Goal: Task Accomplishment & Management: Use online tool/utility

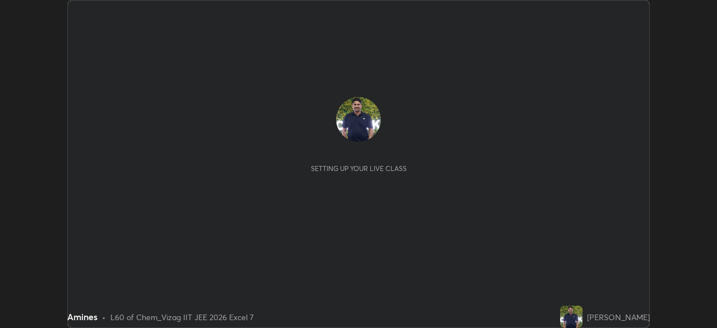
scroll to position [328, 716]
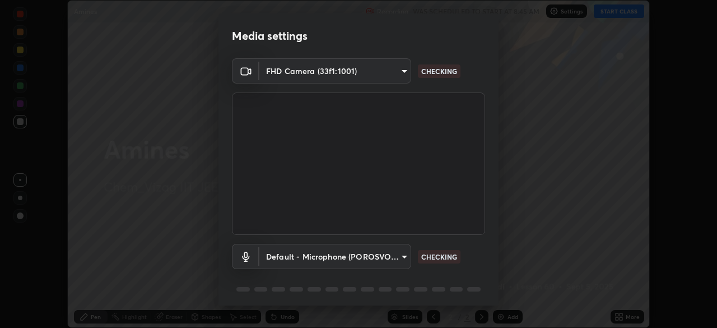
type input "e22b31622504561304a1b81eff57d23c6261876020de6d080eb4e3537e1d0af1"
click at [400, 255] on body "Erase all Amines Recording WAS SCHEDULED TO START AT 8:45 AM Settings START CLA…" at bounding box center [358, 164] width 717 height 328
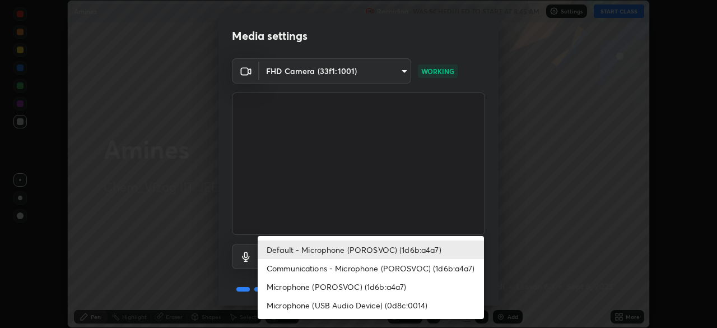
click at [392, 309] on li "Microphone (USB Audio Device) (0d8c:0014)" at bounding box center [371, 305] width 226 height 18
type input "8df074f21de52dc9d8784414842cf6897a89e8136233d22c0423118599c19cbb"
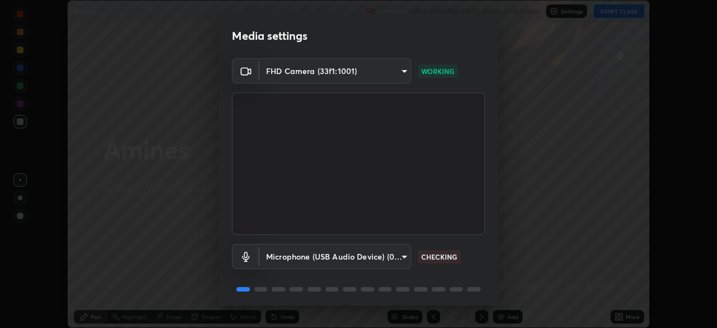
scroll to position [40, 0]
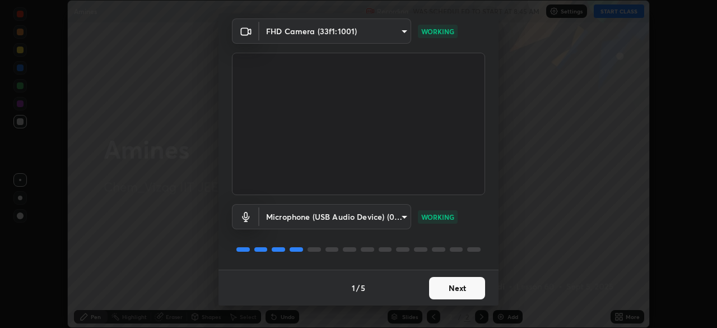
click at [452, 289] on button "Next" at bounding box center [457, 288] width 56 height 22
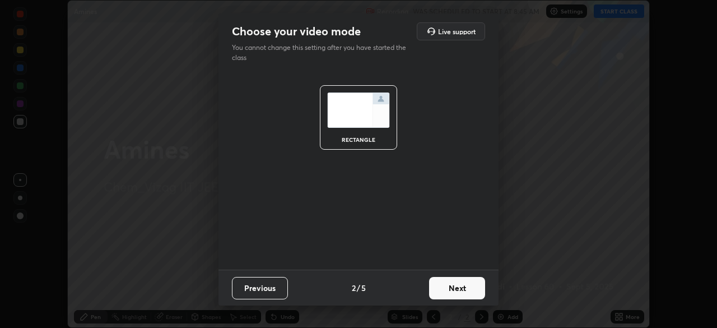
scroll to position [0, 0]
click at [455, 289] on button "Next" at bounding box center [457, 288] width 56 height 22
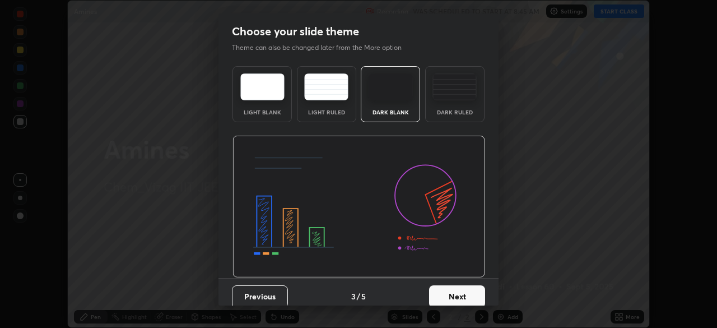
click at [454, 291] on button "Next" at bounding box center [457, 296] width 56 height 22
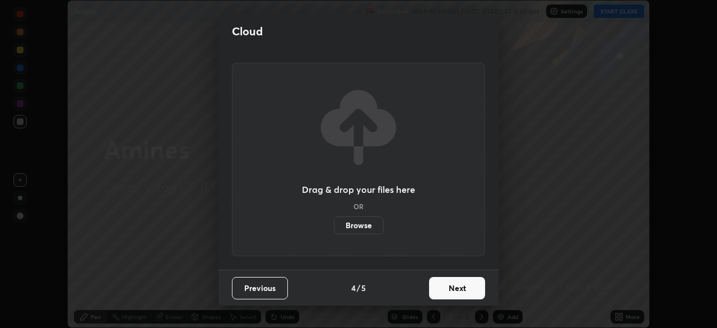
click at [455, 289] on button "Next" at bounding box center [457, 288] width 56 height 22
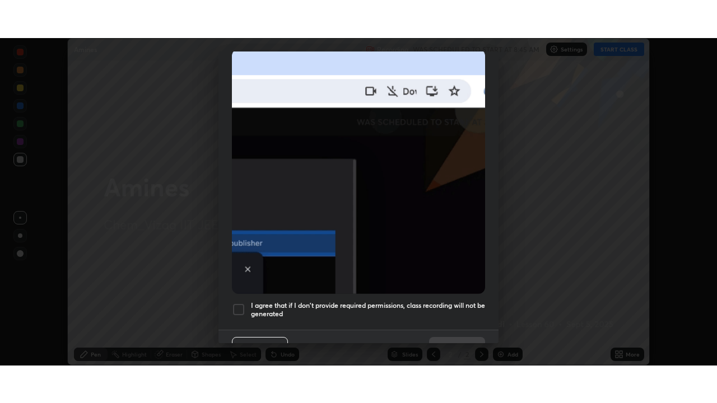
scroll to position [268, 0]
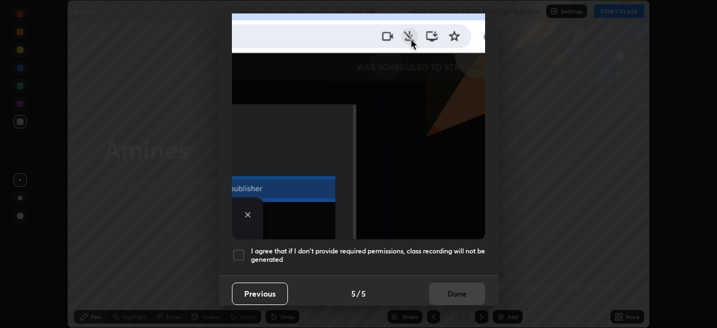
click at [239, 248] on div at bounding box center [238, 254] width 13 height 13
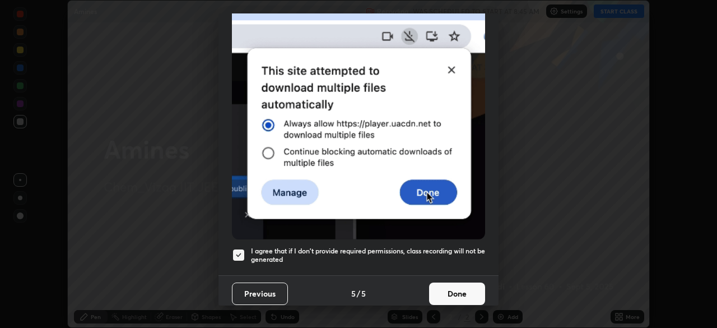
click at [455, 287] on button "Done" at bounding box center [457, 293] width 56 height 22
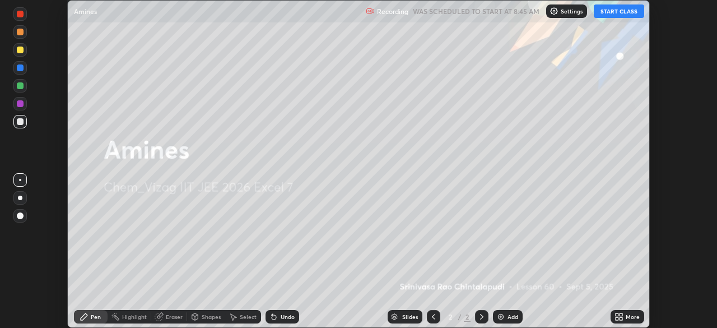
click at [503, 315] on img at bounding box center [500, 316] width 9 height 9
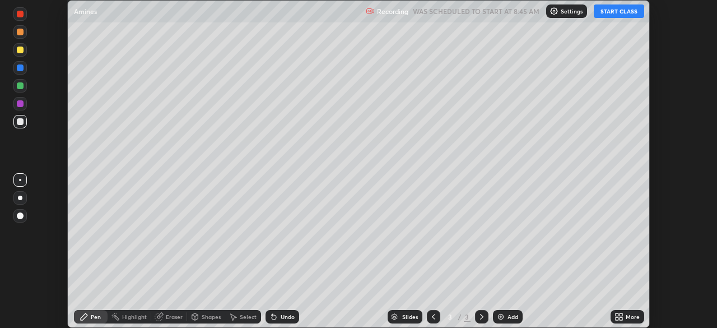
click at [621, 15] on button "START CLASS" at bounding box center [618, 10] width 50 height 13
click at [623, 316] on icon at bounding box center [618, 316] width 9 height 9
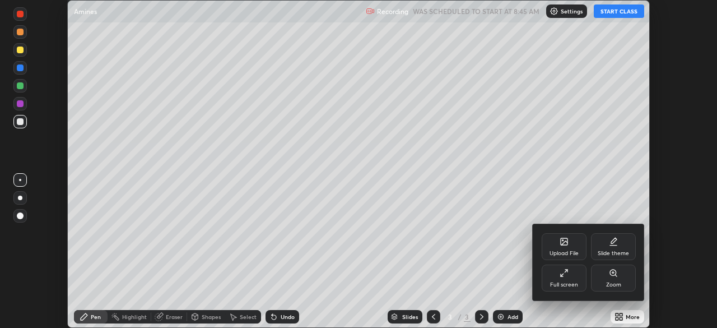
click at [564, 278] on div "Full screen" at bounding box center [563, 277] width 45 height 27
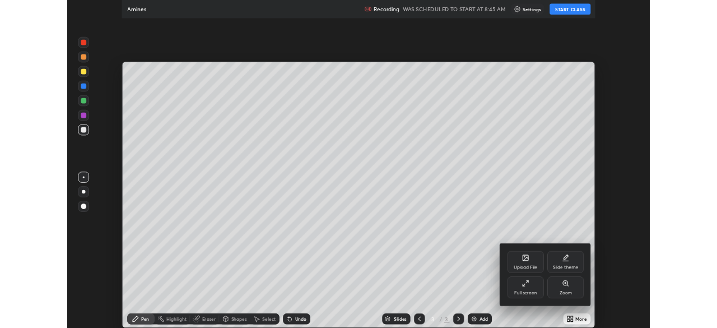
scroll to position [403, 717]
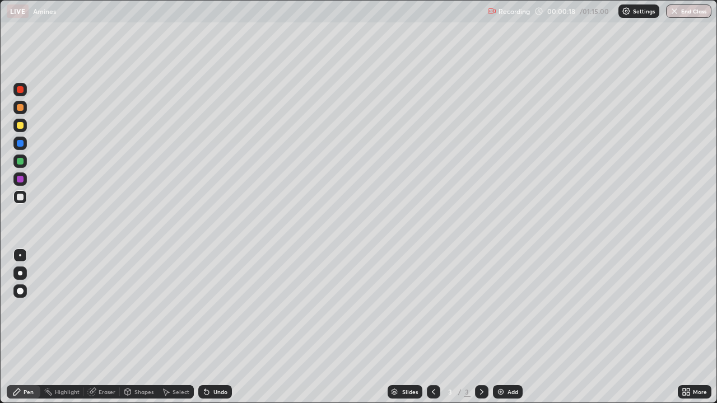
click at [20, 275] on div at bounding box center [20, 273] width 4 height 4
click at [20, 126] on div at bounding box center [20, 125] width 7 height 7
click at [21, 200] on div at bounding box center [20, 197] width 7 height 7
click at [217, 327] on div "Undo" at bounding box center [220, 392] width 14 height 6
click at [218, 327] on div "Undo" at bounding box center [215, 391] width 34 height 13
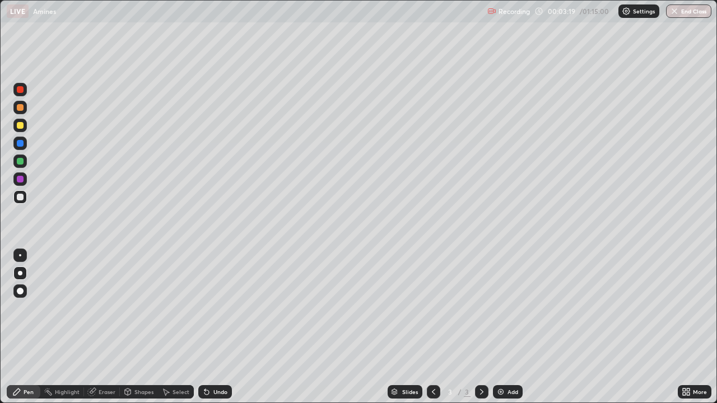
click at [213, 327] on div "Undo" at bounding box center [220, 392] width 14 height 6
click at [208, 327] on icon at bounding box center [206, 391] width 9 height 9
click at [209, 327] on div "Undo" at bounding box center [215, 391] width 34 height 13
click at [208, 327] on icon at bounding box center [206, 391] width 9 height 9
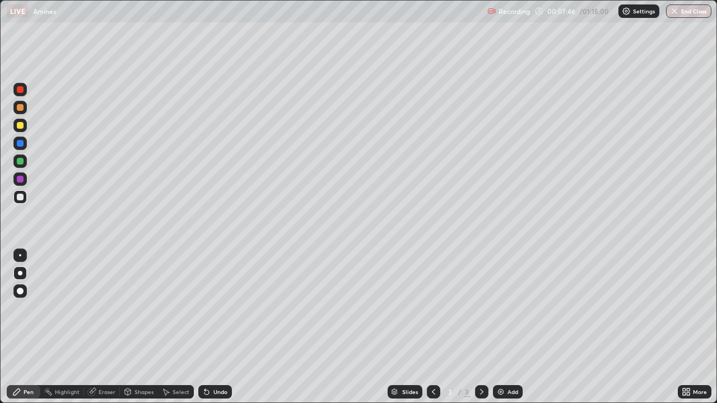
click at [501, 327] on img at bounding box center [500, 391] width 9 height 9
click at [18, 125] on div at bounding box center [20, 125] width 7 height 7
click at [211, 327] on div "Undo" at bounding box center [215, 391] width 34 height 13
click at [215, 327] on div "Undo" at bounding box center [220, 392] width 14 height 6
click at [205, 327] on icon at bounding box center [206, 392] width 4 height 4
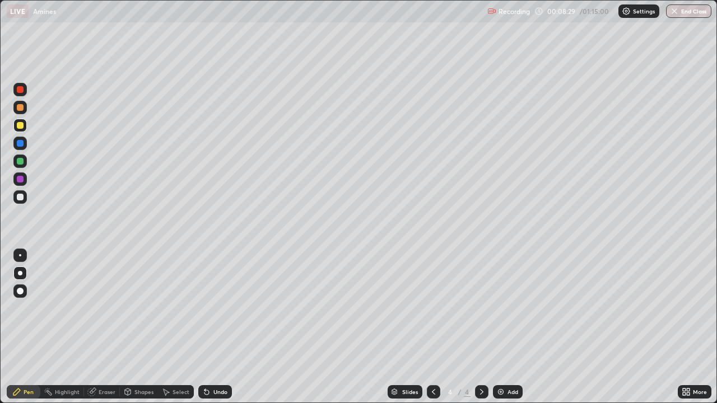
click at [204, 327] on icon at bounding box center [206, 392] width 4 height 4
click at [21, 199] on div at bounding box center [20, 197] width 7 height 7
click at [432, 327] on icon at bounding box center [433, 391] width 9 height 9
click at [479, 327] on icon at bounding box center [481, 391] width 9 height 9
click at [432, 327] on icon at bounding box center [433, 391] width 9 height 9
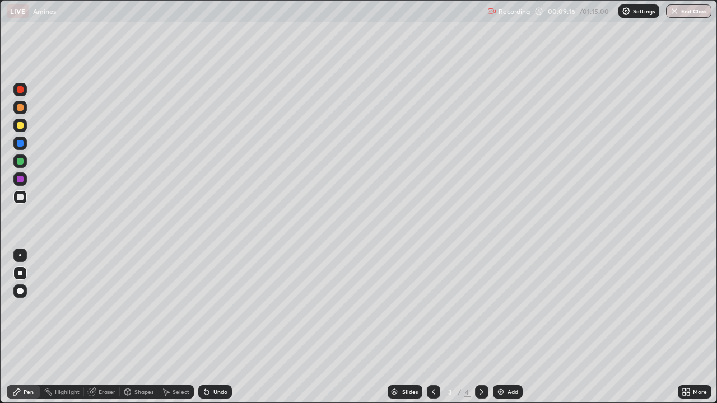
click at [480, 327] on icon at bounding box center [481, 391] width 9 height 9
click at [215, 327] on div "Undo" at bounding box center [220, 392] width 14 height 6
click at [214, 327] on div "Undo" at bounding box center [220, 392] width 14 height 6
click at [213, 327] on div "Undo" at bounding box center [220, 392] width 14 height 6
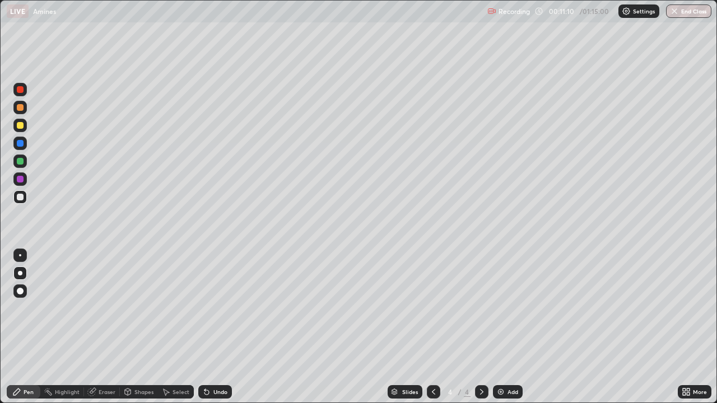
click at [213, 327] on div "Undo" at bounding box center [220, 392] width 14 height 6
click at [219, 327] on div "Undo" at bounding box center [215, 391] width 34 height 13
click at [21, 128] on div at bounding box center [20, 125] width 7 height 7
click at [501, 327] on img at bounding box center [500, 391] width 9 height 9
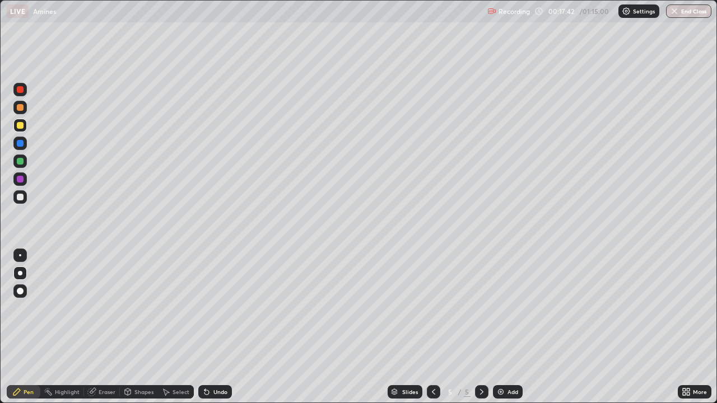
click at [20, 199] on div at bounding box center [20, 197] width 7 height 7
click at [22, 128] on div at bounding box center [20, 125] width 7 height 7
click at [216, 327] on div "Undo" at bounding box center [220, 392] width 14 height 6
click at [218, 327] on div "Undo" at bounding box center [220, 392] width 14 height 6
click at [221, 327] on div "Undo" at bounding box center [220, 392] width 14 height 6
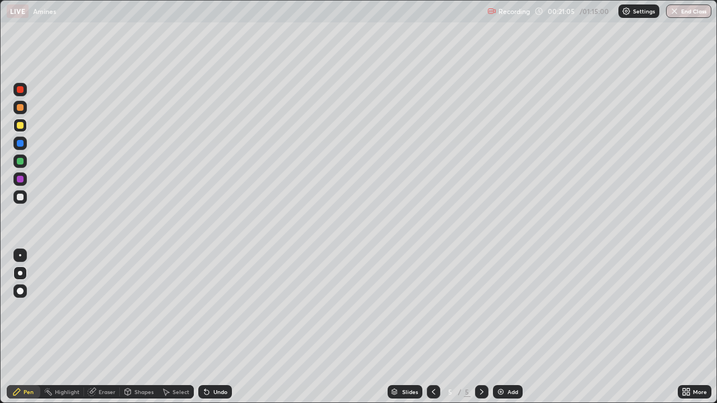
click at [218, 327] on div "Undo" at bounding box center [215, 391] width 34 height 13
click at [25, 199] on div at bounding box center [19, 196] width 13 height 13
click at [507, 327] on div "Add" at bounding box center [512, 392] width 11 height 6
click at [20, 109] on div at bounding box center [20, 107] width 7 height 7
click at [216, 327] on div "Undo" at bounding box center [220, 392] width 14 height 6
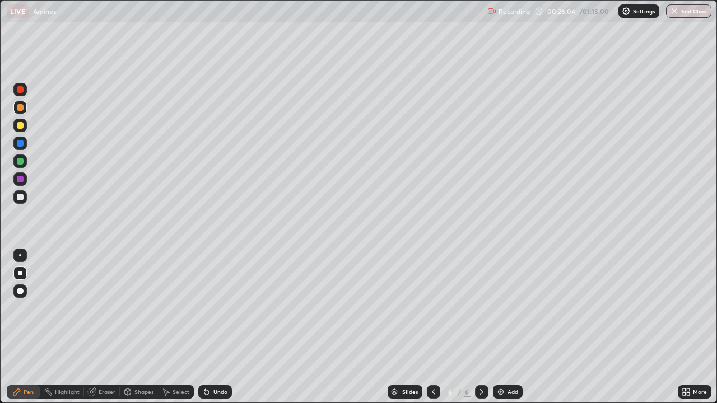
click at [217, 327] on div "Undo" at bounding box center [220, 392] width 14 height 6
click at [218, 327] on div "Undo" at bounding box center [220, 392] width 14 height 6
click at [22, 201] on div at bounding box center [19, 196] width 13 height 13
click at [217, 327] on div "Undo" at bounding box center [220, 392] width 14 height 6
click at [215, 327] on div "Undo" at bounding box center [220, 392] width 14 height 6
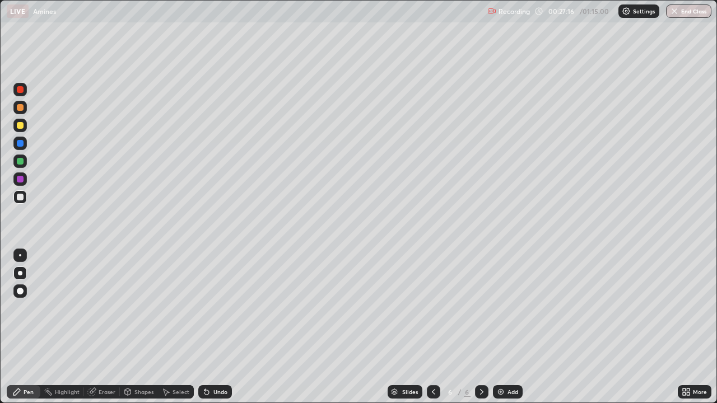
click at [218, 327] on div "Undo" at bounding box center [220, 392] width 14 height 6
click at [18, 111] on div at bounding box center [19, 107] width 13 height 13
click at [217, 327] on div "Undo" at bounding box center [220, 392] width 14 height 6
click at [213, 327] on div "Undo" at bounding box center [220, 392] width 14 height 6
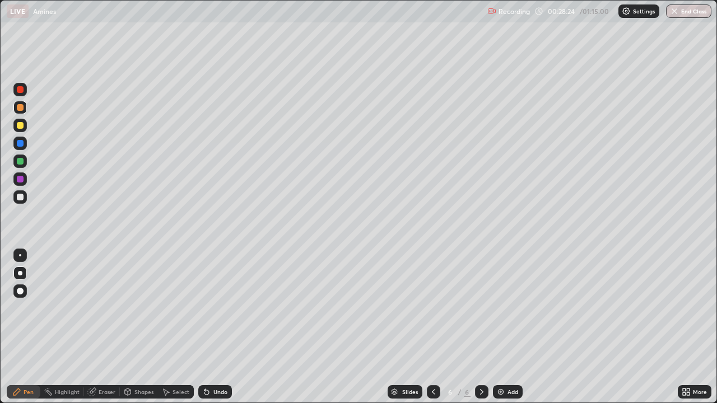
click at [100, 327] on div "Eraser" at bounding box center [107, 392] width 17 height 6
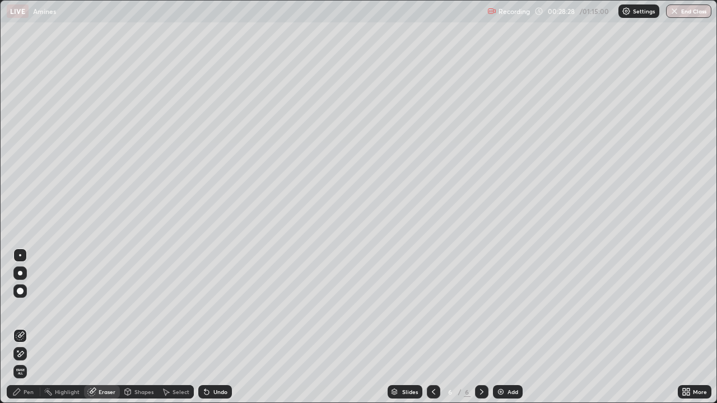
click at [24, 327] on div "Pen" at bounding box center [29, 392] width 10 height 6
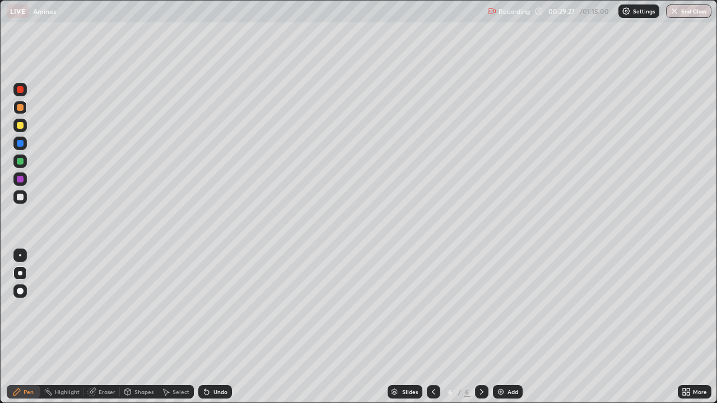
click at [18, 197] on div at bounding box center [20, 197] width 7 height 7
click at [504, 327] on div "Add" at bounding box center [508, 391] width 30 height 13
click at [21, 109] on div at bounding box center [20, 107] width 7 height 7
click at [432, 327] on icon at bounding box center [433, 392] width 3 height 6
click at [479, 327] on icon at bounding box center [481, 391] width 9 height 9
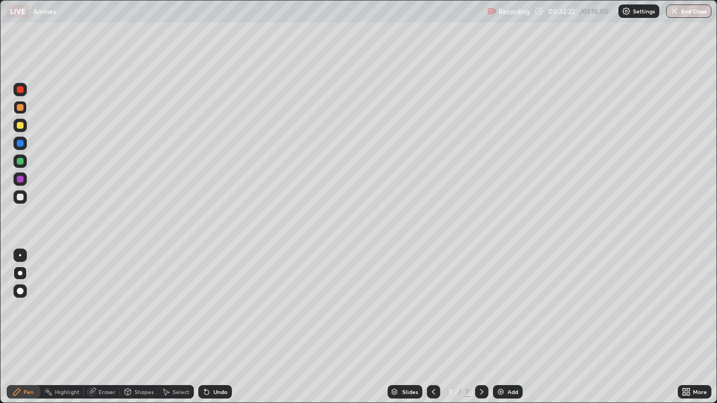
click at [432, 327] on icon at bounding box center [433, 391] width 9 height 9
click at [480, 327] on icon at bounding box center [481, 391] width 9 height 9
click at [21, 125] on div at bounding box center [20, 125] width 7 height 7
click at [92, 327] on icon at bounding box center [93, 391] width 6 height 6
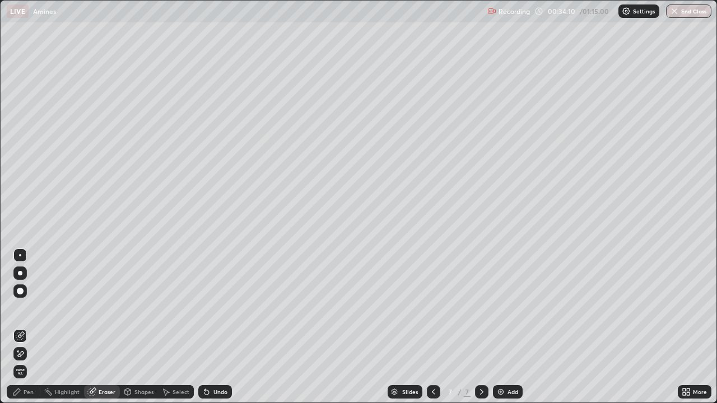
click at [28, 327] on div "Pen" at bounding box center [29, 392] width 10 height 6
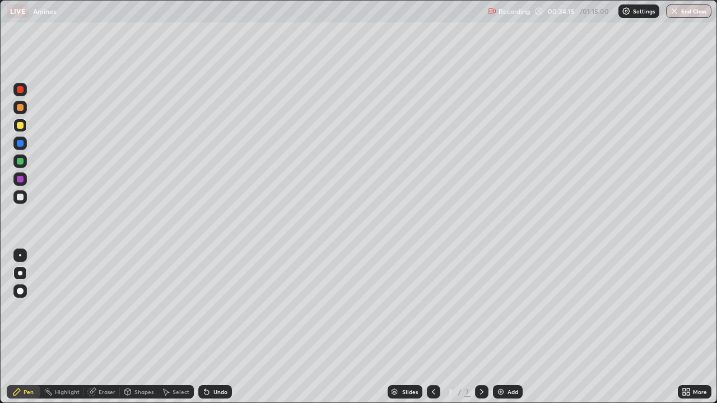
click at [8, 327] on div "Erase all" at bounding box center [20, 201] width 27 height 358
click at [21, 198] on div at bounding box center [20, 197] width 7 height 7
click at [104, 327] on div "Eraser" at bounding box center [107, 392] width 17 height 6
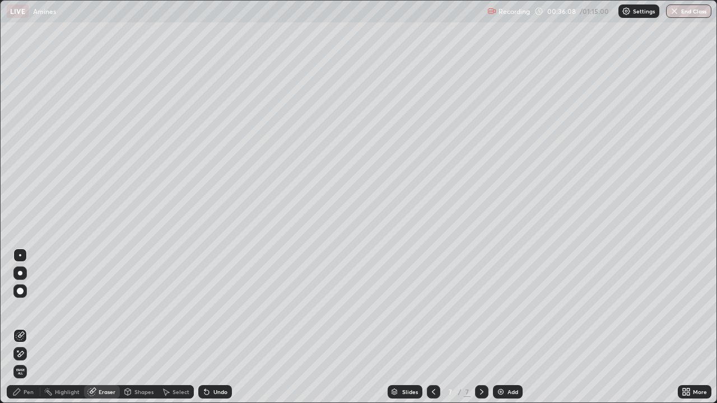
click at [31, 327] on div "Pen" at bounding box center [29, 392] width 10 height 6
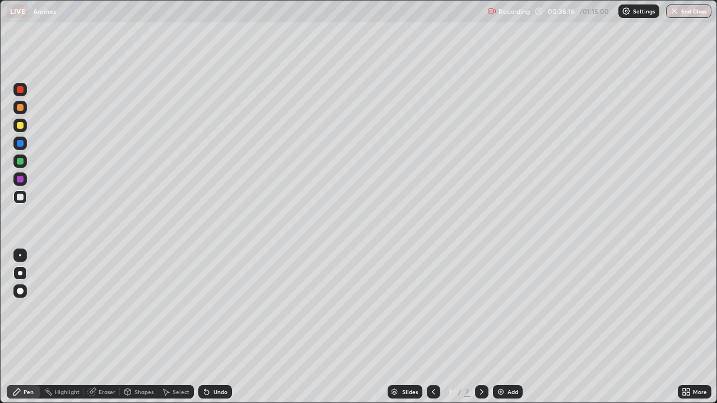
click at [218, 327] on div "Undo" at bounding box center [220, 392] width 14 height 6
click at [502, 327] on img at bounding box center [500, 391] width 9 height 9
click at [21, 127] on div at bounding box center [20, 125] width 7 height 7
click at [21, 199] on div at bounding box center [20, 197] width 7 height 7
click at [23, 130] on div at bounding box center [19, 125] width 13 height 13
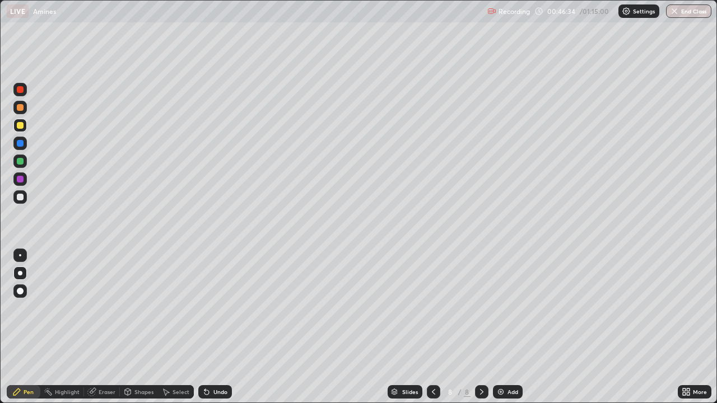
click at [216, 327] on div "Undo" at bounding box center [220, 392] width 14 height 6
click at [214, 327] on div "Undo" at bounding box center [220, 392] width 14 height 6
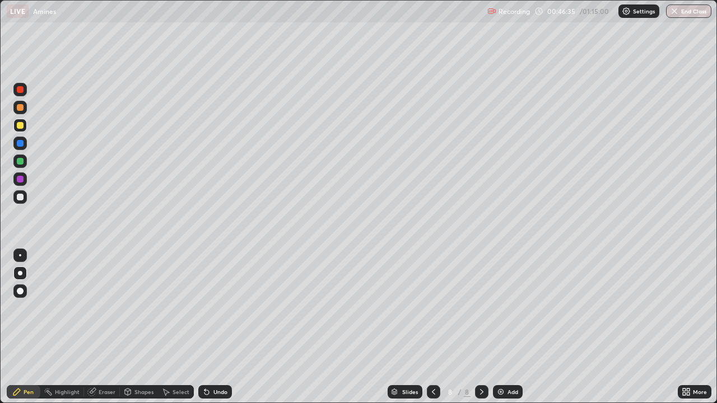
click at [214, 327] on div "Undo" at bounding box center [215, 391] width 34 height 13
click at [219, 327] on div "Undo" at bounding box center [220, 392] width 14 height 6
click at [220, 327] on div "Undo" at bounding box center [220, 392] width 14 height 6
click at [217, 327] on div "Undo" at bounding box center [220, 392] width 14 height 6
click at [213, 327] on div "Undo" at bounding box center [220, 392] width 14 height 6
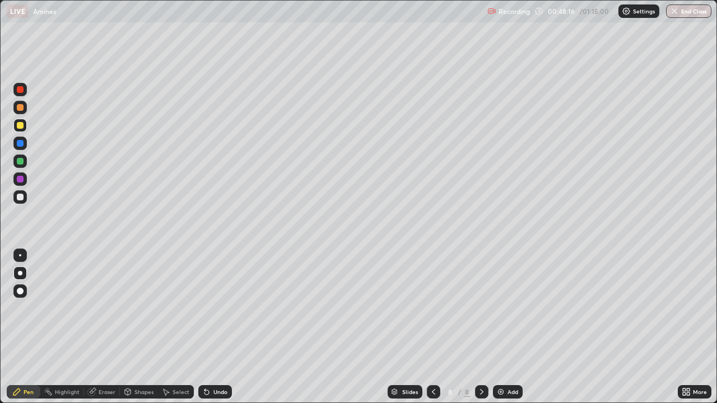
click at [21, 197] on div at bounding box center [20, 197] width 7 height 7
click at [507, 327] on div "Add" at bounding box center [508, 391] width 30 height 13
click at [432, 327] on icon at bounding box center [433, 391] width 9 height 9
click at [480, 327] on icon at bounding box center [481, 391] width 9 height 9
click at [19, 127] on div at bounding box center [20, 125] width 7 height 7
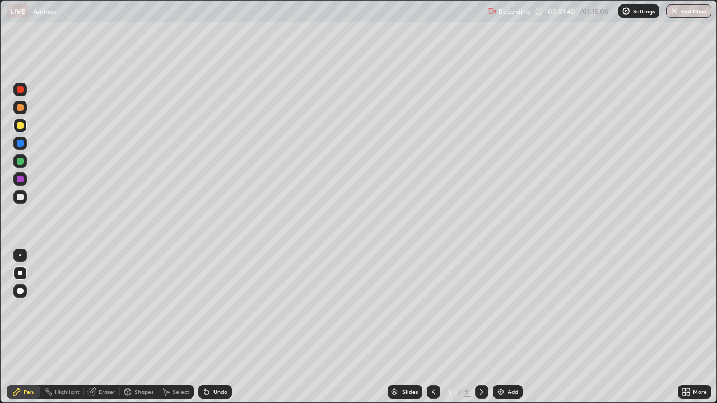
click at [218, 327] on div "Undo" at bounding box center [220, 392] width 14 height 6
click at [217, 327] on div "Undo" at bounding box center [220, 392] width 14 height 6
click at [214, 327] on div "Undo" at bounding box center [220, 392] width 14 height 6
click at [218, 327] on div "Undo" at bounding box center [220, 392] width 14 height 6
click at [221, 327] on div "Undo" at bounding box center [215, 391] width 34 height 13
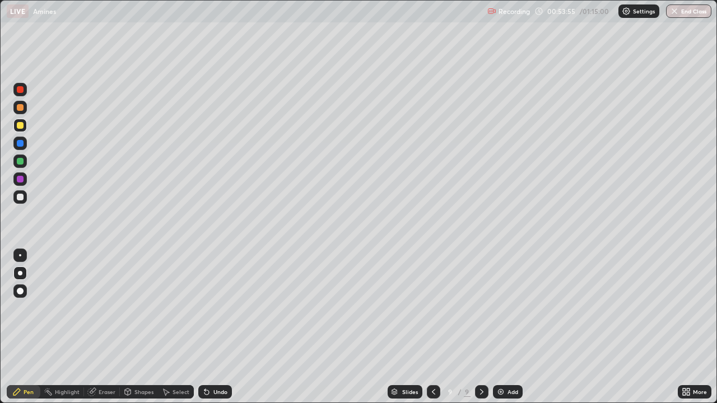
click at [108, 327] on div "Eraser" at bounding box center [107, 392] width 17 height 6
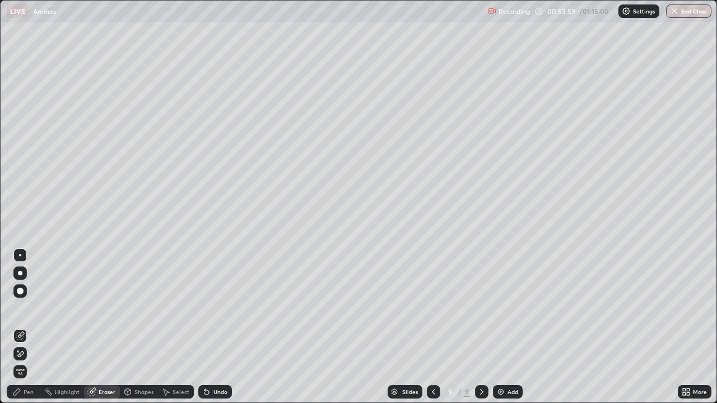
click at [31, 327] on div "Pen" at bounding box center [29, 392] width 10 height 6
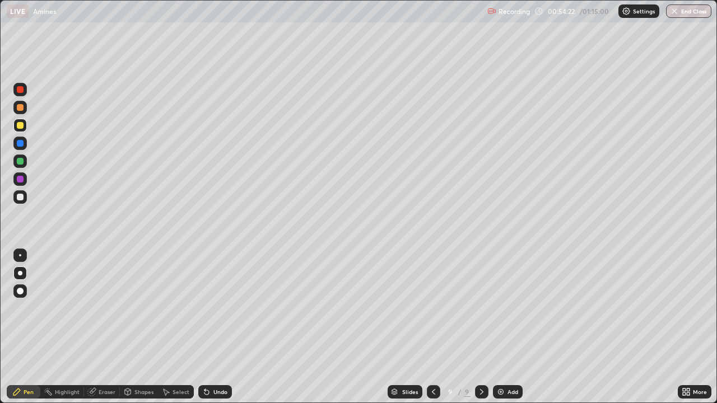
click at [211, 327] on div "Undo" at bounding box center [215, 391] width 34 height 13
click at [21, 197] on div at bounding box center [20, 197] width 7 height 7
click at [213, 327] on div "Undo" at bounding box center [220, 392] width 14 height 6
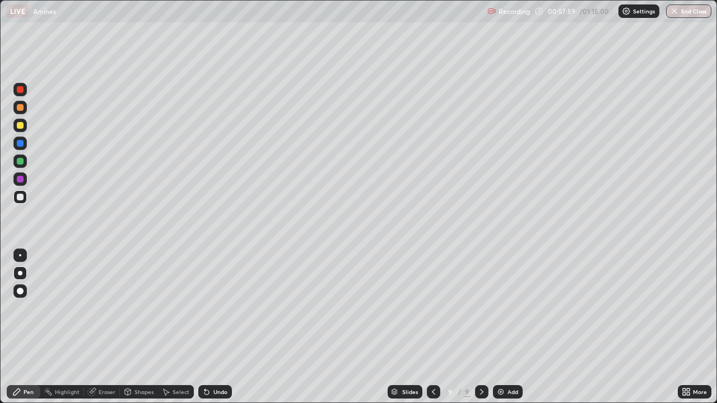
click at [214, 327] on div "Undo" at bounding box center [220, 392] width 14 height 6
click at [211, 327] on div "Undo" at bounding box center [215, 391] width 34 height 13
click at [686, 14] on button "End Class" at bounding box center [688, 10] width 45 height 13
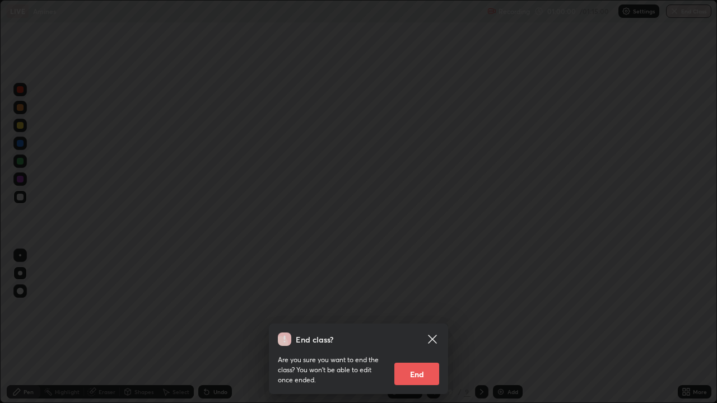
click at [418, 327] on button "End" at bounding box center [416, 374] width 45 height 22
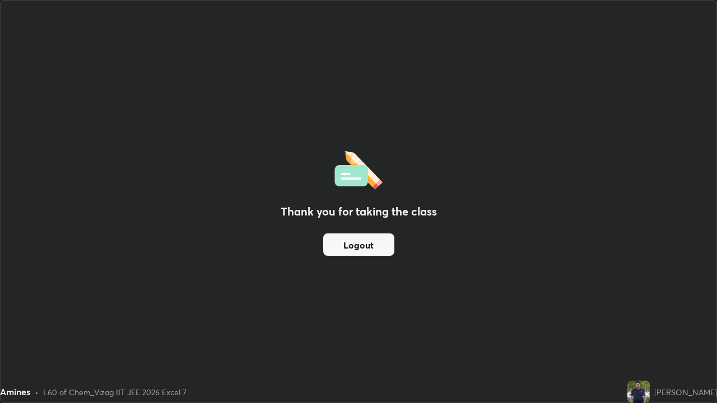
click at [367, 244] on button "Logout" at bounding box center [358, 244] width 71 height 22
click at [715, 297] on div "Thank you for taking the class Logout" at bounding box center [359, 202] width 716 height 402
click at [716, 298] on div "Thank you for taking the class Logout Setting up your live class" at bounding box center [358, 201] width 717 height 403
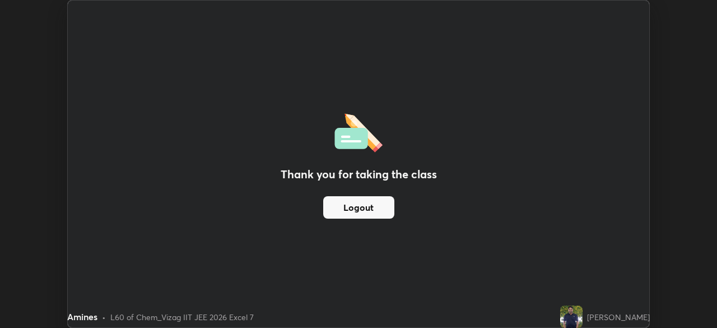
scroll to position [55663, 55274]
